Goal: Find specific page/section: Find specific page/section

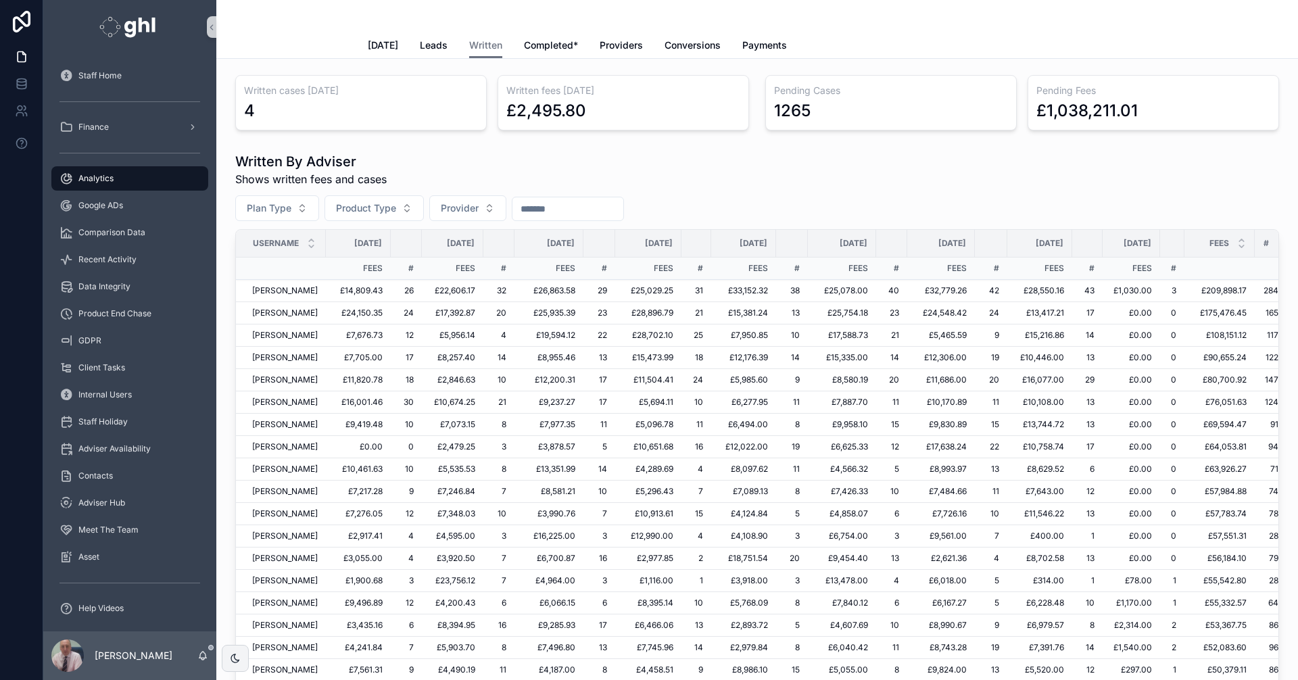
scroll to position [257, 0]
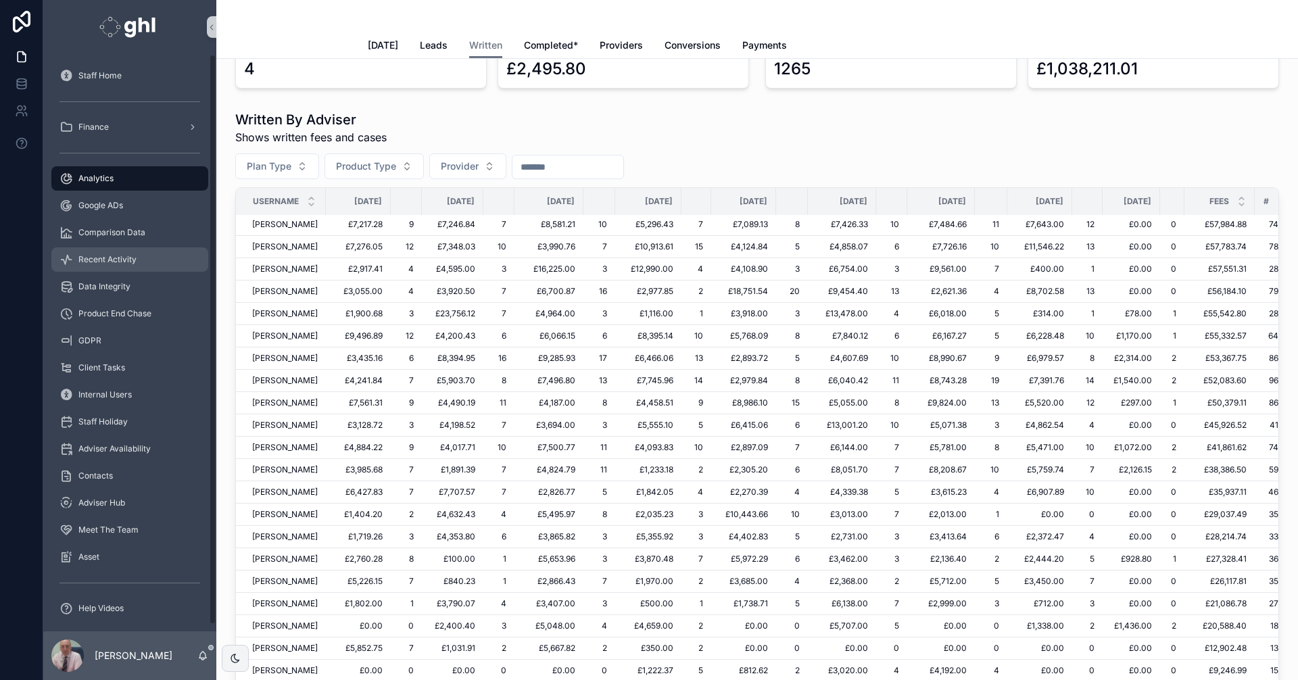
click at [124, 259] on span "Recent Activity" at bounding box center [107, 259] width 58 height 11
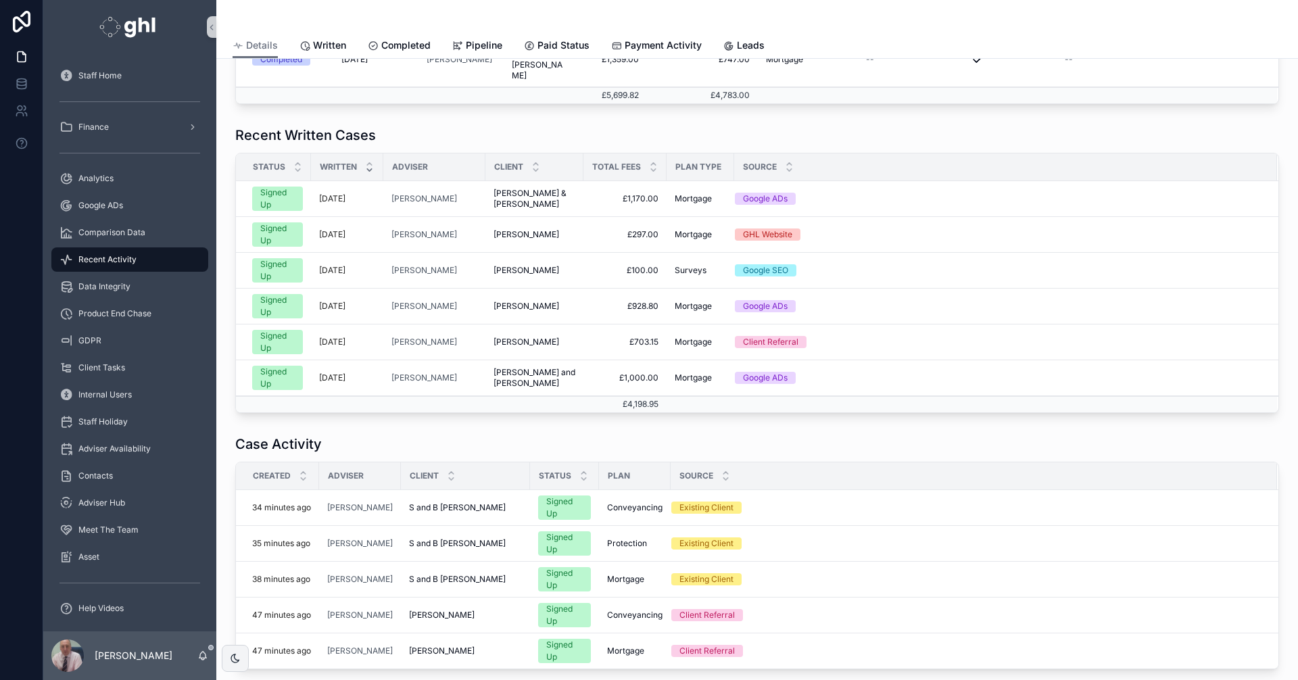
scroll to position [589, 0]
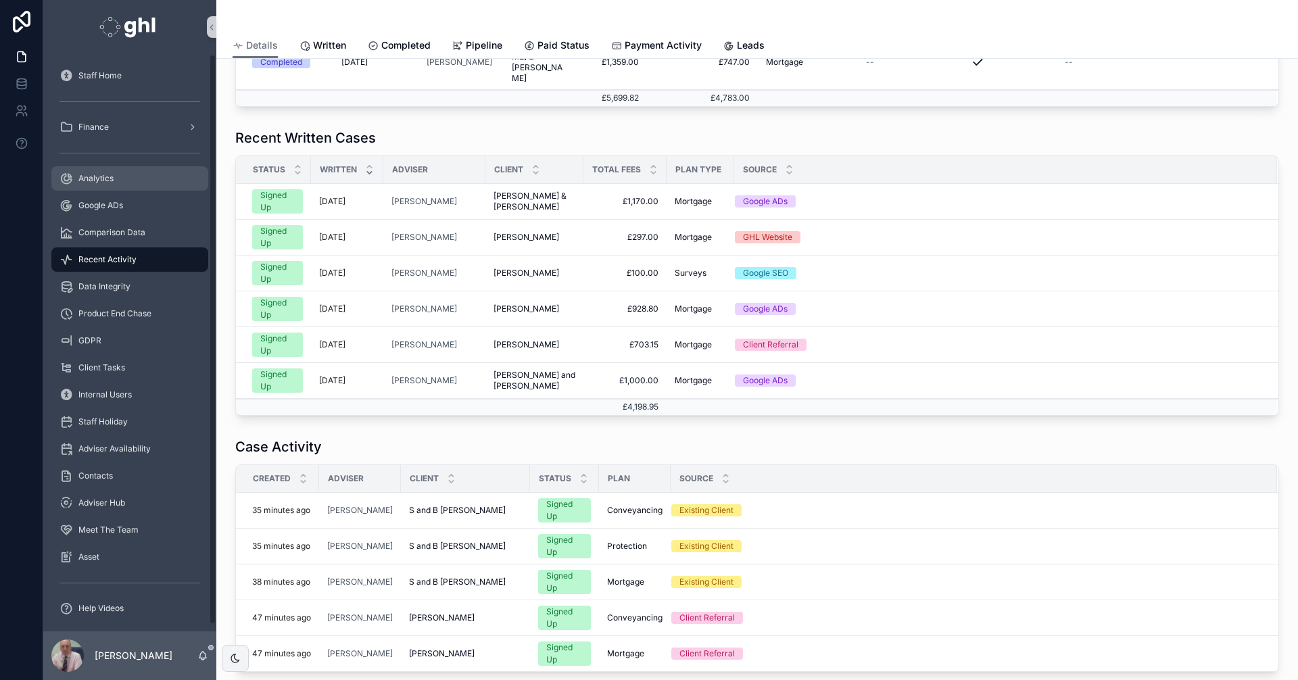
click at [89, 174] on span "Analytics" at bounding box center [95, 178] width 35 height 11
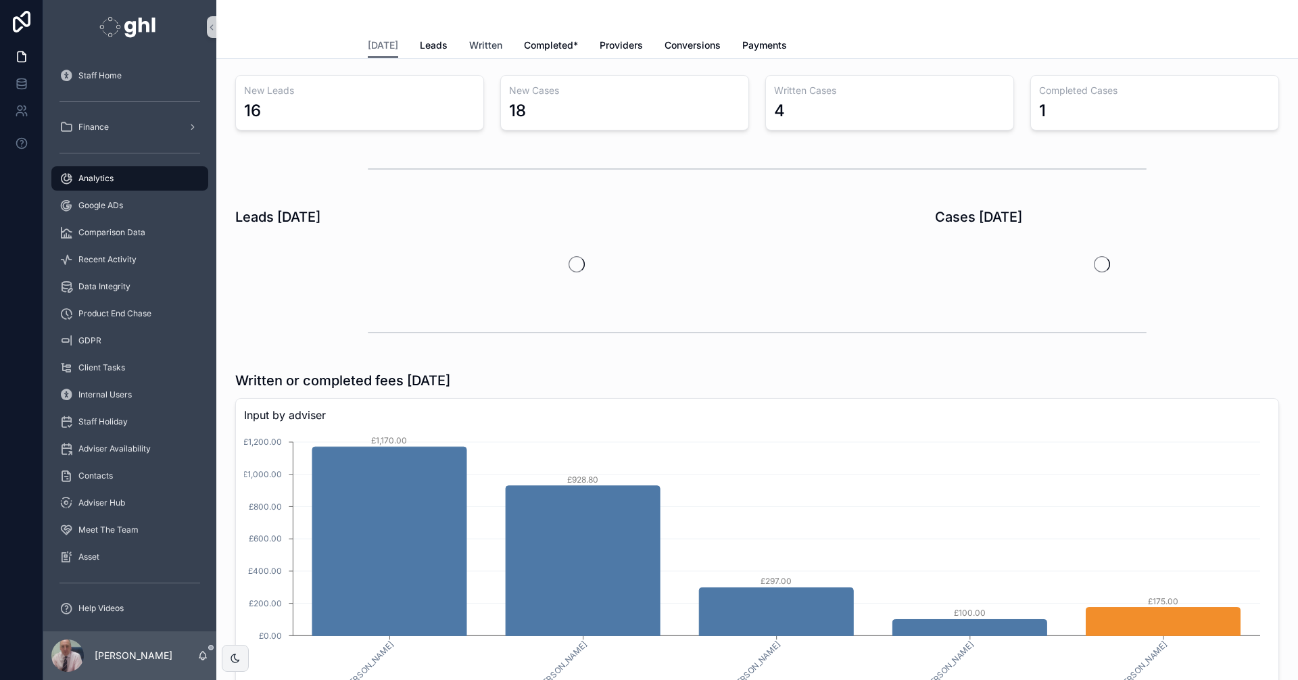
click at [480, 43] on span "Written" at bounding box center [485, 46] width 33 height 14
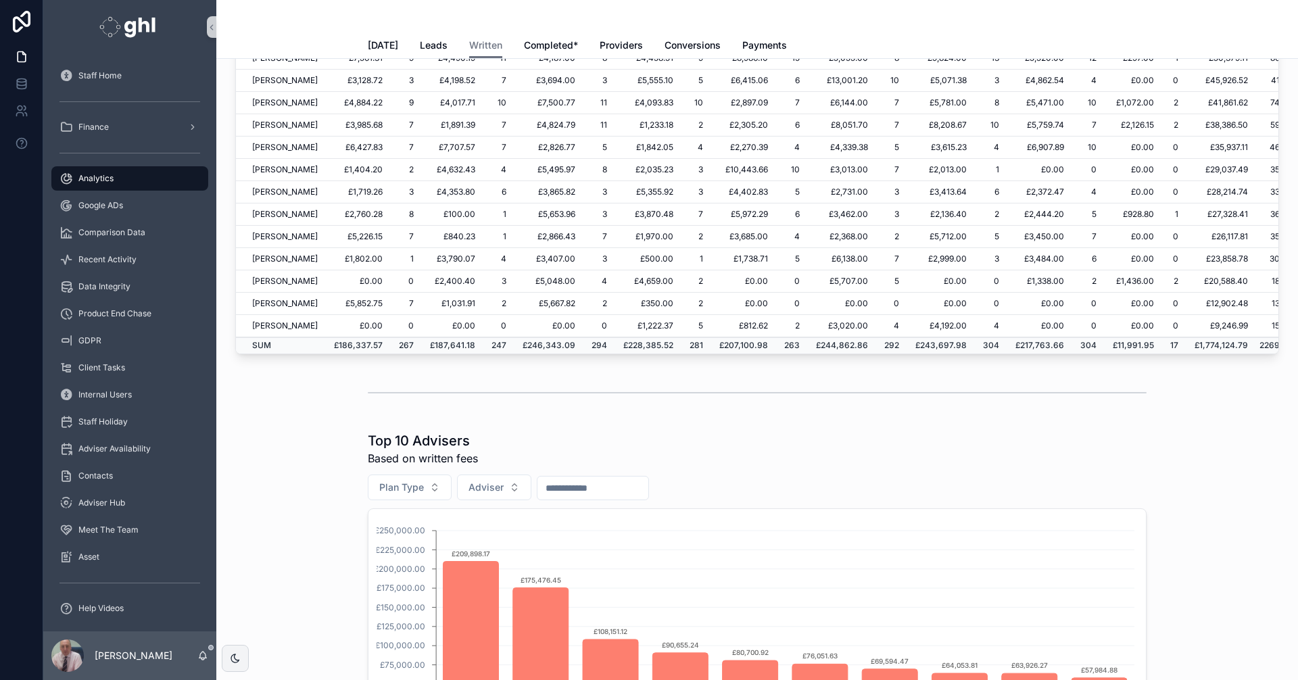
scroll to position [251, 0]
